Goal: Find specific page/section: Find specific page/section

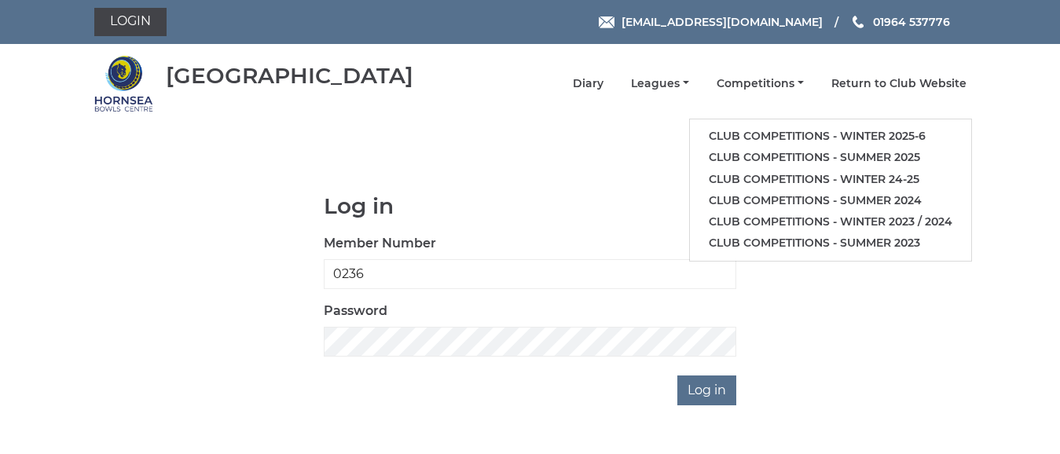
click at [662, 68] on li "Leagues Club leagues - Winter 2025-6 Club leagues - Summer 2025 Club leagues - …" at bounding box center [646, 83] width 86 height 31
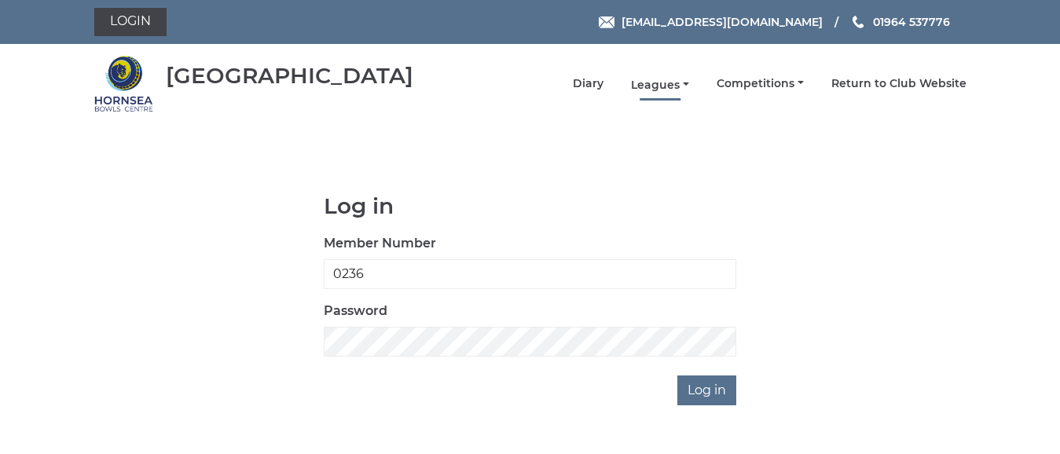
click at [661, 84] on link "Leagues" at bounding box center [660, 85] width 58 height 15
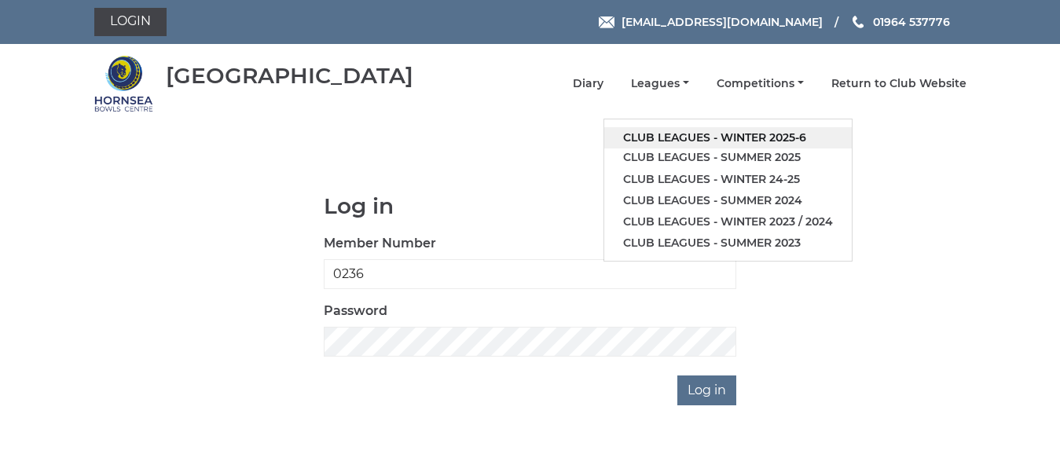
click at [761, 134] on link "Club leagues - Winter 2025-6" at bounding box center [727, 137] width 247 height 21
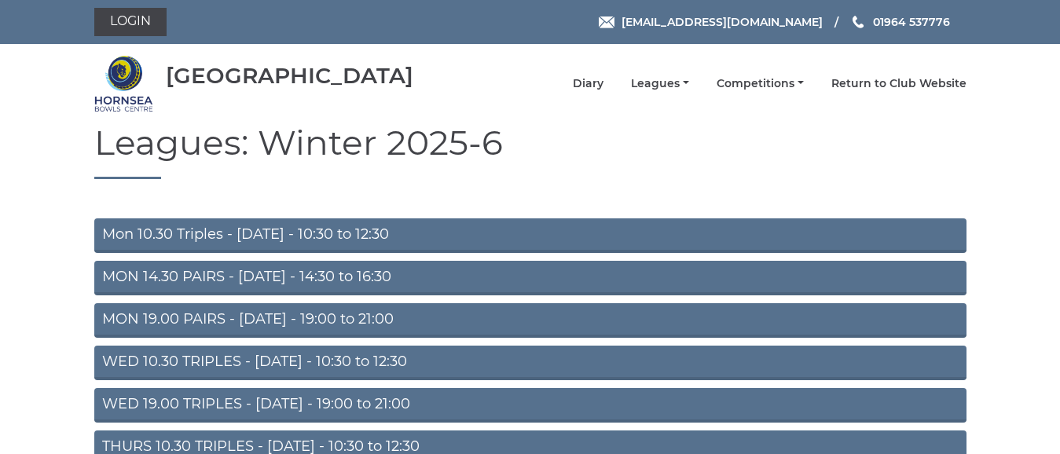
click at [283, 270] on link "MON 14.30 PAIRS - [DATE] - 14:30 to 16:30" at bounding box center [530, 278] width 872 height 35
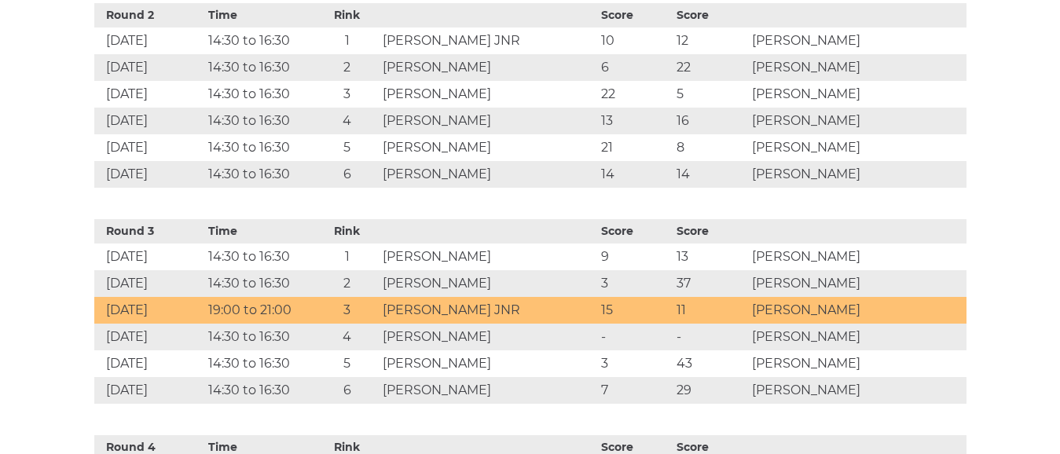
scroll to position [943, 0]
